Goal: Task Accomplishment & Management: Use online tool/utility

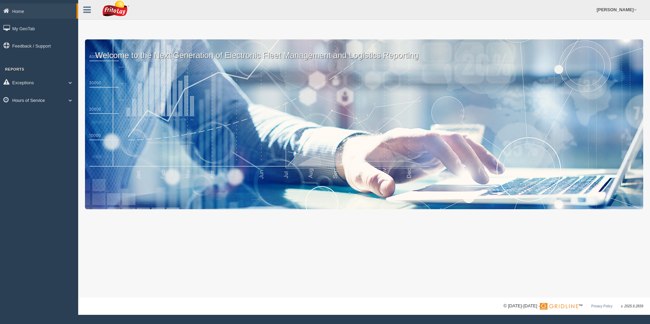
click at [25, 101] on link "Hours of Service" at bounding box center [39, 99] width 78 height 15
click at [25, 125] on link "HOS Violation Audit Reports" at bounding box center [44, 128] width 64 height 12
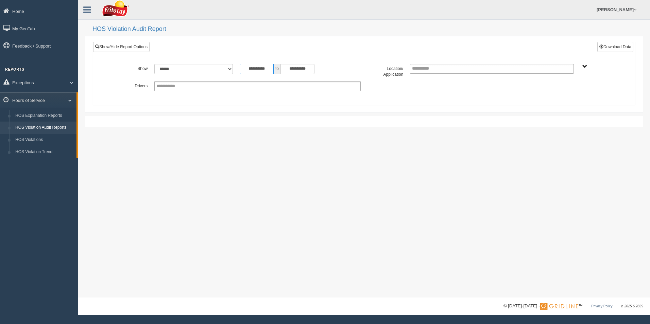
click at [250, 68] on input "**********" at bounding box center [257, 69] width 34 height 10
click at [245, 81] on th "«" at bounding box center [244, 80] width 10 height 10
click at [255, 102] on td "1" at bounding box center [255, 100] width 10 height 10
type input "**********"
click at [621, 48] on button "Download Data" at bounding box center [615, 47] width 36 height 10
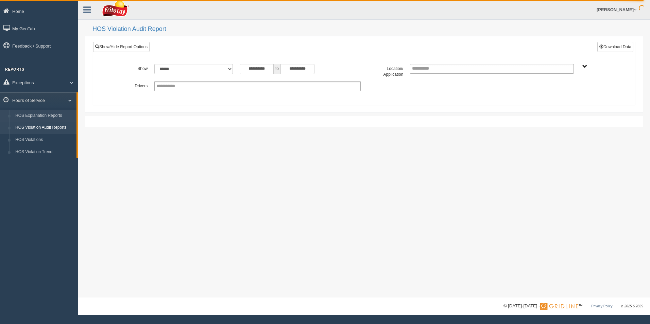
click at [34, 113] on link "HOS Explanation Reports" at bounding box center [44, 116] width 64 height 12
click at [31, 114] on link "HOS Explanation Reports" at bounding box center [44, 116] width 64 height 12
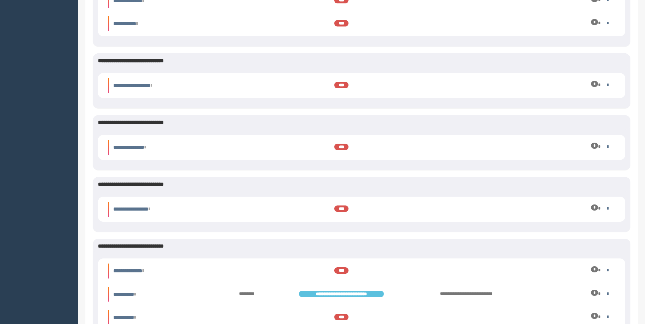
scroll to position [2311, 0]
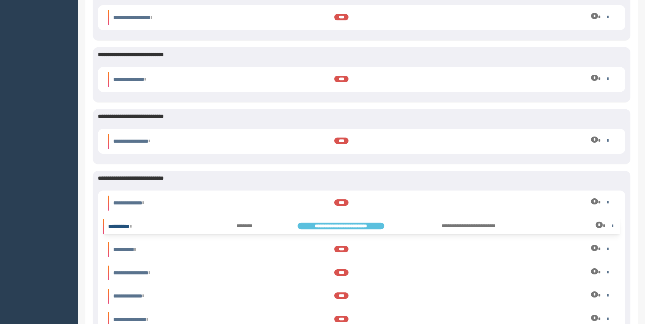
click at [131, 226] on icon at bounding box center [130, 226] width 1 height 5
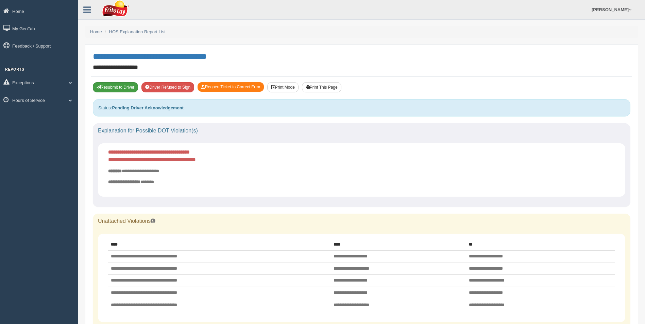
click at [107, 87] on button "Resubmit to Driver" at bounding box center [115, 87] width 45 height 10
